Goal: Task Accomplishment & Management: Manage account settings

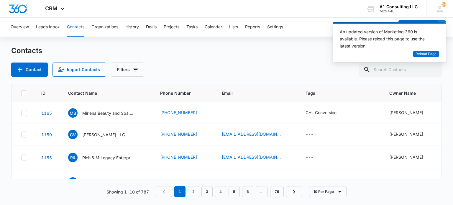
click at [399, 70] on input "text" at bounding box center [400, 70] width 83 height 14
click at [430, 54] on span "Reload Page" at bounding box center [426, 54] width 21 height 6
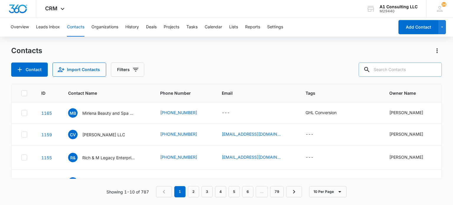
click at [387, 73] on input "text" at bounding box center [400, 70] width 83 height 14
type input "DISA"
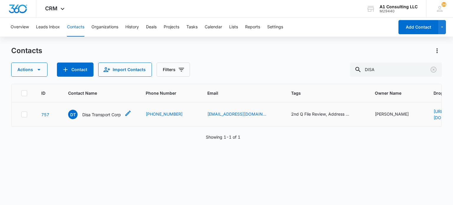
click at [115, 114] on p "Disa Transport Corp" at bounding box center [101, 115] width 39 height 6
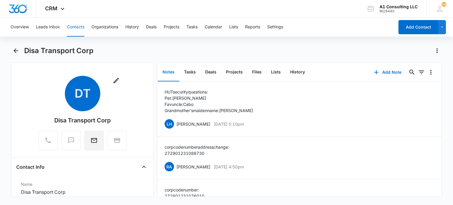
scroll to position [118, 0]
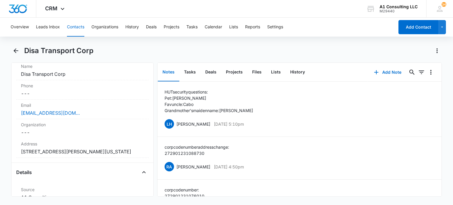
click at [71, 28] on button "Contacts" at bounding box center [75, 27] width 17 height 19
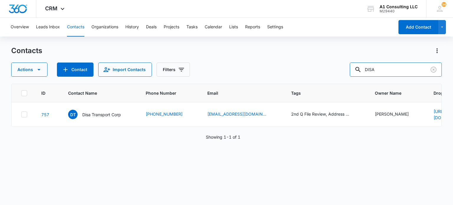
drag, startPoint x: 396, startPoint y: 71, endPoint x: 343, endPoint y: 75, distance: 53.3
click at [343, 75] on div "Actions Contact Import Contacts Filters DISA" at bounding box center [226, 70] width 430 height 14
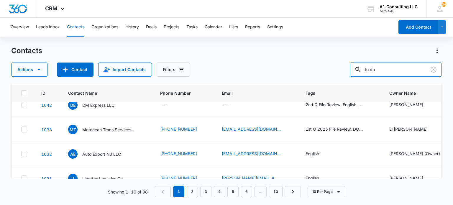
scroll to position [163, 0]
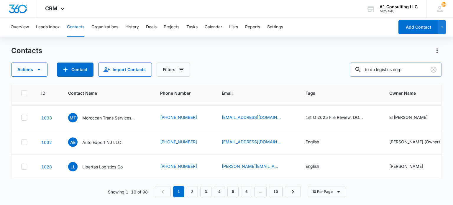
type input "to do logistics corp"
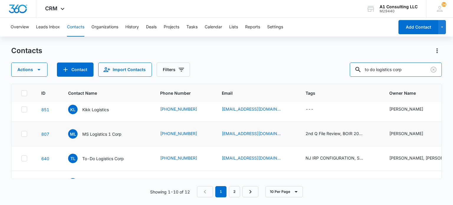
scroll to position [59, 0]
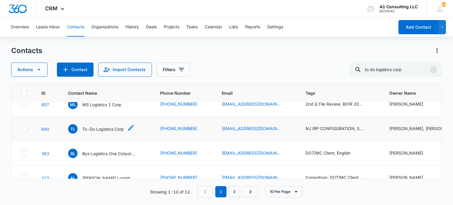
click at [105, 127] on p "To-Do Logistics Corp" at bounding box center [103, 129] width 42 height 6
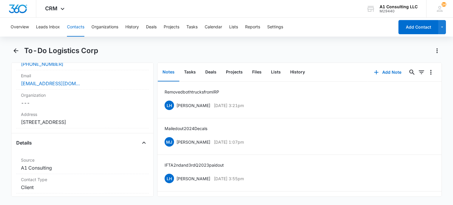
scroll to position [89, 0]
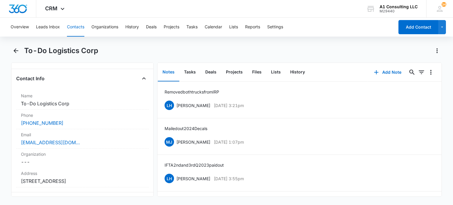
click at [79, 28] on button "Contacts" at bounding box center [75, 27] width 17 height 19
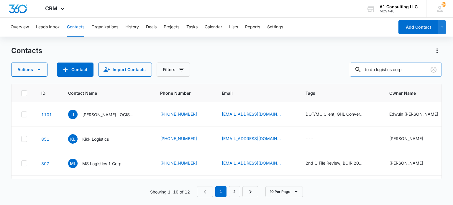
scroll to position [59, 0]
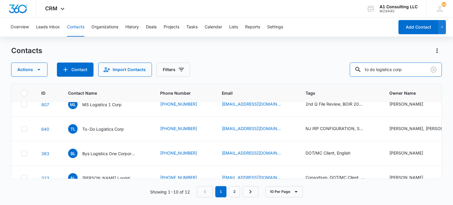
drag, startPoint x: 409, startPoint y: 70, endPoint x: 342, endPoint y: 71, distance: 66.7
click at [342, 71] on div "Actions Contact Import Contacts Filters to do logistics corp" at bounding box center [226, 70] width 430 height 14
type input "rjg"
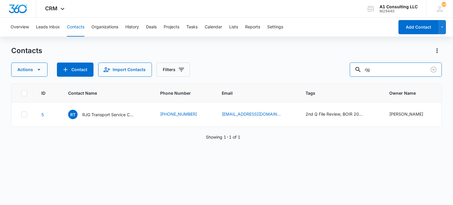
scroll to position [0, 0]
click at [113, 112] on p "RJG Transport Service Corp" at bounding box center [108, 115] width 53 height 6
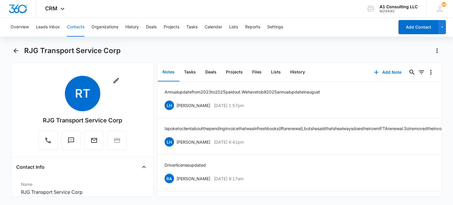
click at [70, 27] on button "Contacts" at bounding box center [75, 27] width 17 height 19
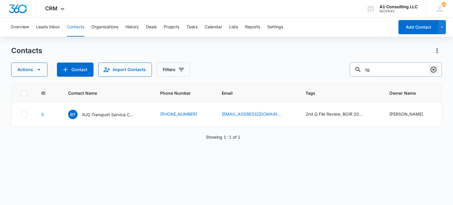
click at [436, 70] on icon "Clear" at bounding box center [434, 70] width 6 height 6
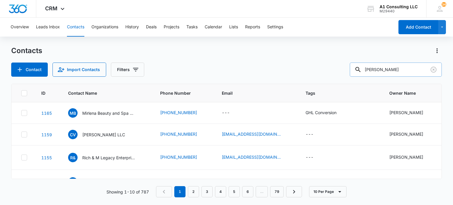
type input "s. diaz"
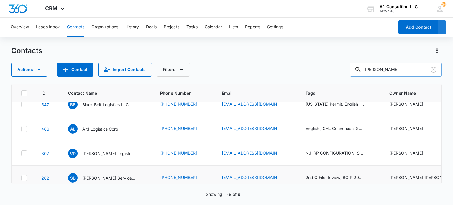
scroll to position [89, 0]
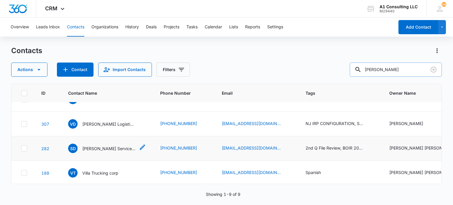
click at [99, 145] on p "S. Diaz Service LLC" at bounding box center [108, 148] width 53 height 6
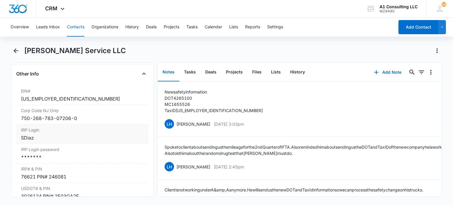
scroll to position [797, 0]
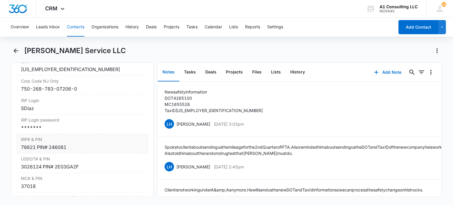
drag, startPoint x: 51, startPoint y: 135, endPoint x: 59, endPoint y: 134, distance: 7.8
click at [53, 131] on div "*******" at bounding box center [82, 127] width 123 height 7
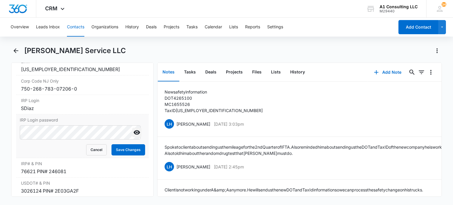
click at [133, 136] on icon "Show" at bounding box center [136, 132] width 7 height 7
click at [114, 155] on button "Save Changes" at bounding box center [129, 149] width 34 height 11
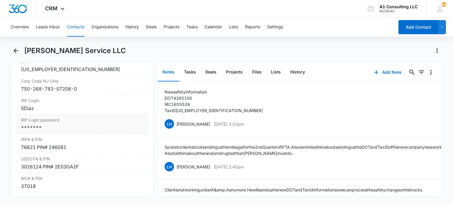
click at [51, 131] on div "*******" at bounding box center [82, 127] width 123 height 7
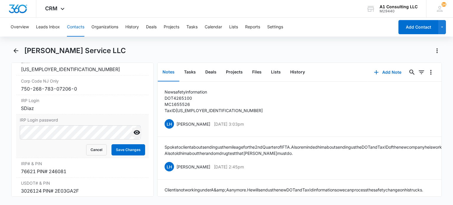
click at [134, 135] on icon "Show" at bounding box center [137, 132] width 6 height 4
click at [116, 155] on button "Save Changes" at bounding box center [129, 149] width 34 height 11
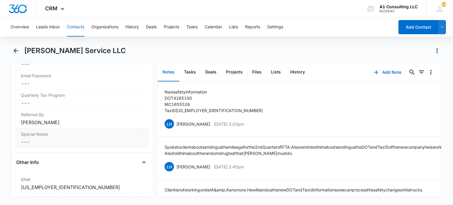
scroll to position [531, 0]
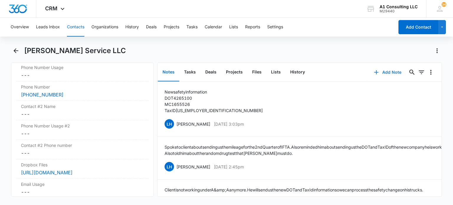
click at [391, 72] on button "Add Note" at bounding box center [387, 72] width 39 height 14
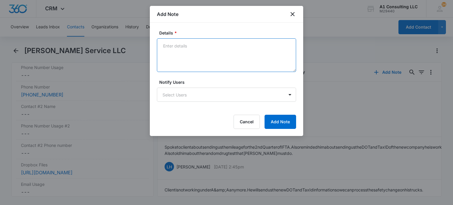
click at [227, 52] on textarea "Details *" at bounding box center [226, 55] width 139 height 34
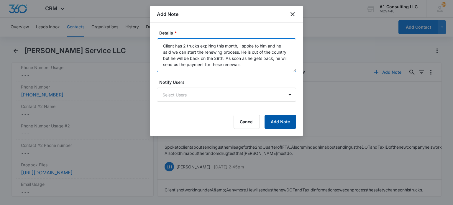
type textarea "Client has 2 trucks expiring this month, I spoke to him and he said we can star…"
click at [275, 119] on button "Add Note" at bounding box center [281, 122] width 32 height 14
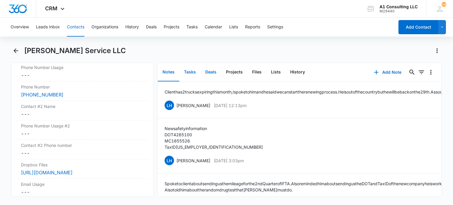
drag, startPoint x: 188, startPoint y: 71, endPoint x: 217, endPoint y: 71, distance: 29.2
click at [189, 71] on button "Tasks" at bounding box center [189, 72] width 21 height 18
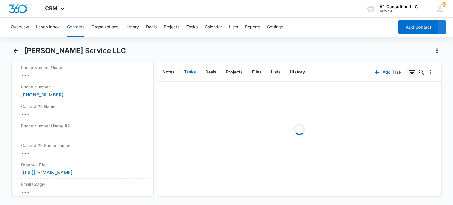
click at [409, 69] on icon "Filters" at bounding box center [412, 72] width 7 height 7
click at [401, 122] on icon "Show Task status filters" at bounding box center [404, 122] width 7 height 7
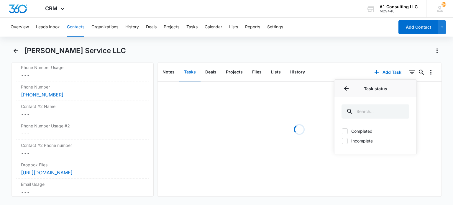
click at [365, 140] on label "Incomplete" at bounding box center [376, 141] width 68 height 6
click at [342, 141] on input "Incomplete" at bounding box center [342, 141] width 0 height 0
checkbox input "true"
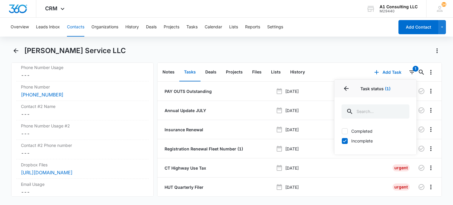
click at [359, 54] on div "S. Diaz Service LLC" at bounding box center [233, 50] width 418 height 9
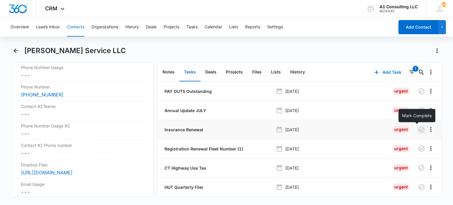
click at [418, 129] on icon "button" at bounding box center [421, 129] width 7 height 7
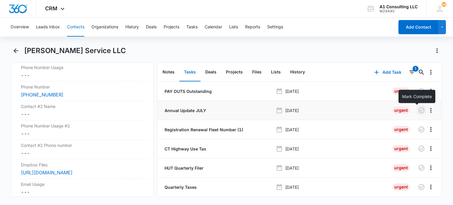
click at [418, 111] on icon "button" at bounding box center [421, 110] width 7 height 7
click at [200, 91] on p "PAY OUTS Outstanding" at bounding box center [187, 91] width 48 height 6
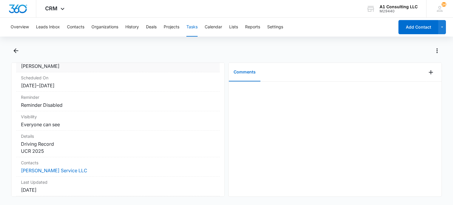
scroll to position [7, 0]
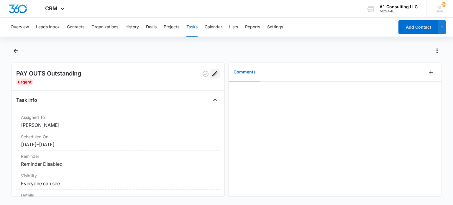
click at [212, 73] on icon "Edit" at bounding box center [215, 73] width 7 height 7
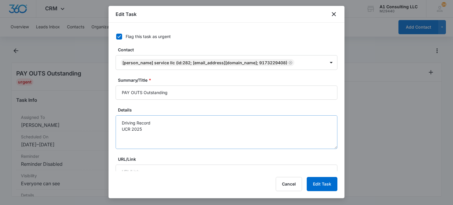
scroll to position [30, 0]
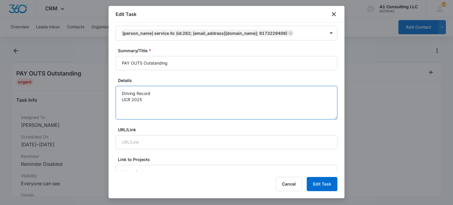
drag, startPoint x: 150, startPoint y: 92, endPoint x: 111, endPoint y: 92, distance: 39.2
click at [111, 92] on div "Flag this task as urgent Contact S. Diaz Service LLC (ID:282; sd23service@gmail…" at bounding box center [227, 97] width 236 height 148
click at [148, 93] on textarea "UCR 2025" at bounding box center [227, 103] width 222 height 34
drag, startPoint x: 144, startPoint y: 93, endPoint x: 110, endPoint y: 94, distance: 33.7
click at [110, 94] on div "Flag this task as urgent Contact S. Diaz Service LLC (ID:282; sd23service@gmail…" at bounding box center [227, 97] width 236 height 148
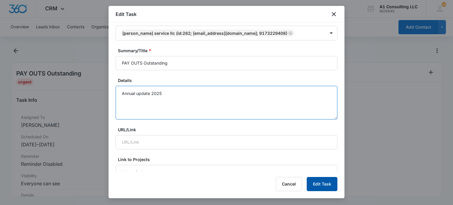
type textarea "Annual update 2025"
click at [325, 181] on button "Edit Task" at bounding box center [322, 184] width 31 height 14
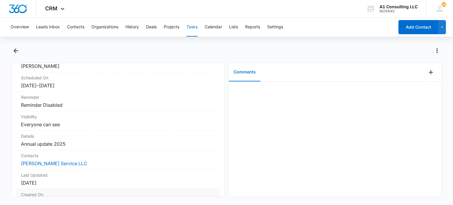
scroll to position [95, 0]
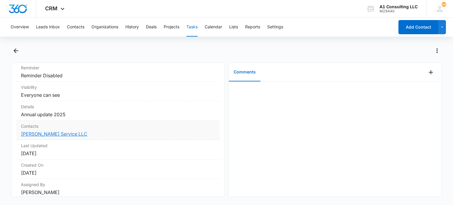
click at [50, 134] on link "S. Diaz Service LLC" at bounding box center [54, 134] width 66 height 6
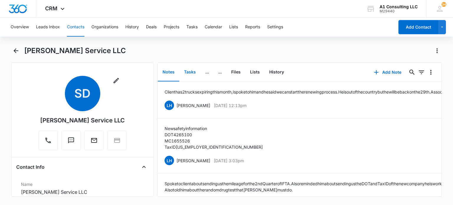
drag, startPoint x: 192, startPoint y: 73, endPoint x: 289, endPoint y: 80, distance: 96.5
click at [192, 73] on button "Tasks" at bounding box center [189, 72] width 21 height 18
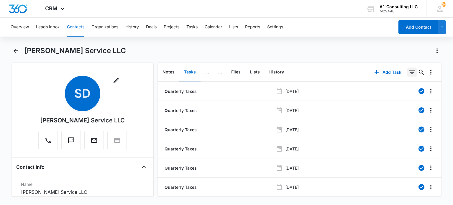
click at [409, 71] on icon "Filters" at bounding box center [412, 72] width 7 height 7
click at [401, 120] on icon "Show Task status filters" at bounding box center [404, 122] width 7 height 7
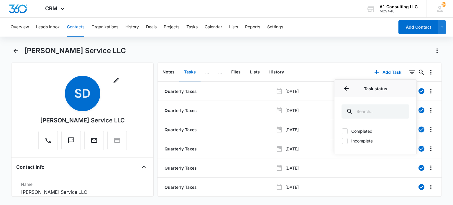
click at [348, 140] on label "Incomplete" at bounding box center [376, 141] width 68 height 6
click at [342, 141] on input "Incomplete" at bounding box center [342, 141] width 0 height 0
checkbox input "true"
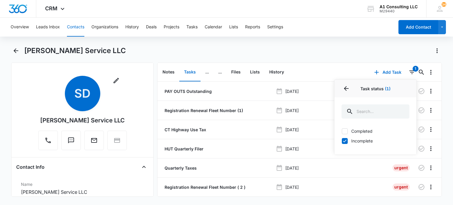
click at [328, 48] on div "S. Diaz Service LLC" at bounding box center [233, 50] width 418 height 9
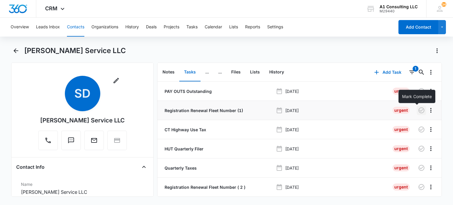
click at [418, 109] on icon "button" at bounding box center [421, 110] width 7 height 7
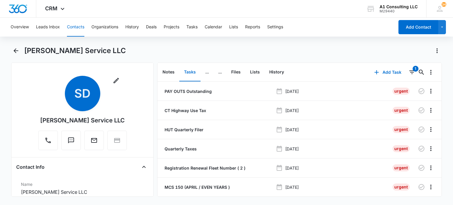
click at [76, 28] on button "Contacts" at bounding box center [75, 27] width 17 height 19
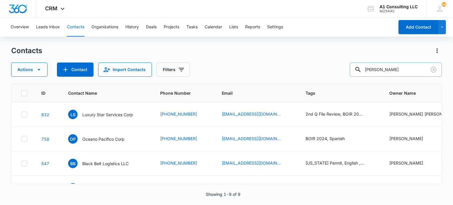
scroll to position [89, 0]
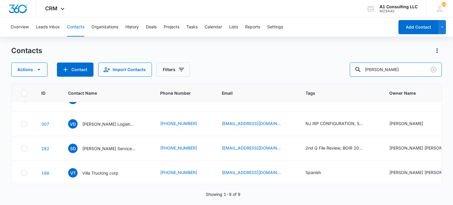
drag, startPoint x: 389, startPoint y: 75, endPoint x: 329, endPoint y: 75, distance: 59.9
click at [329, 75] on div "Actions Contact Import Contacts Filters s. diaz" at bounding box center [226, 70] width 430 height 14
type input "e lopez"
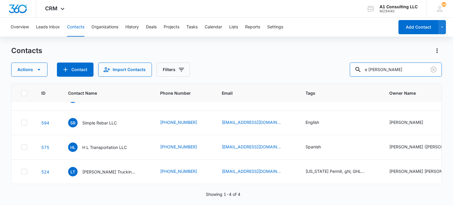
scroll to position [0, 0]
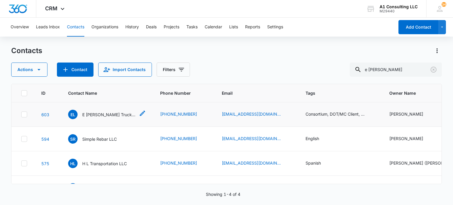
click at [114, 114] on p "E Lopez Trucking LLC" at bounding box center [108, 115] width 53 height 6
